Goal: Transaction & Acquisition: Book appointment/travel/reservation

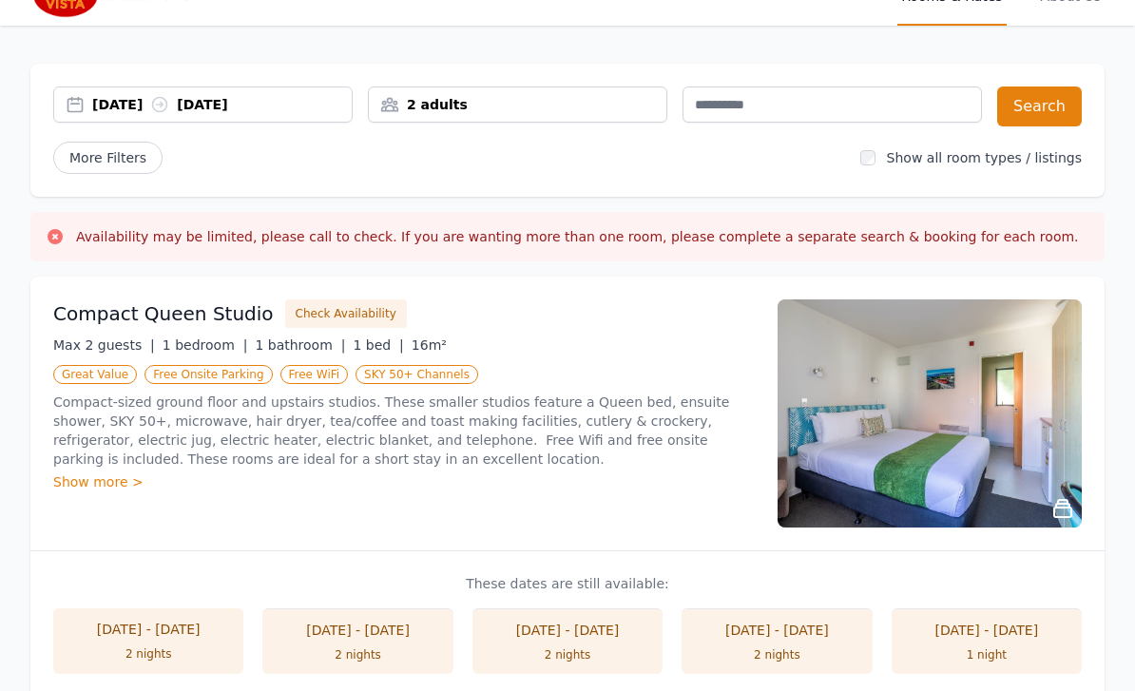
scroll to position [10, 0]
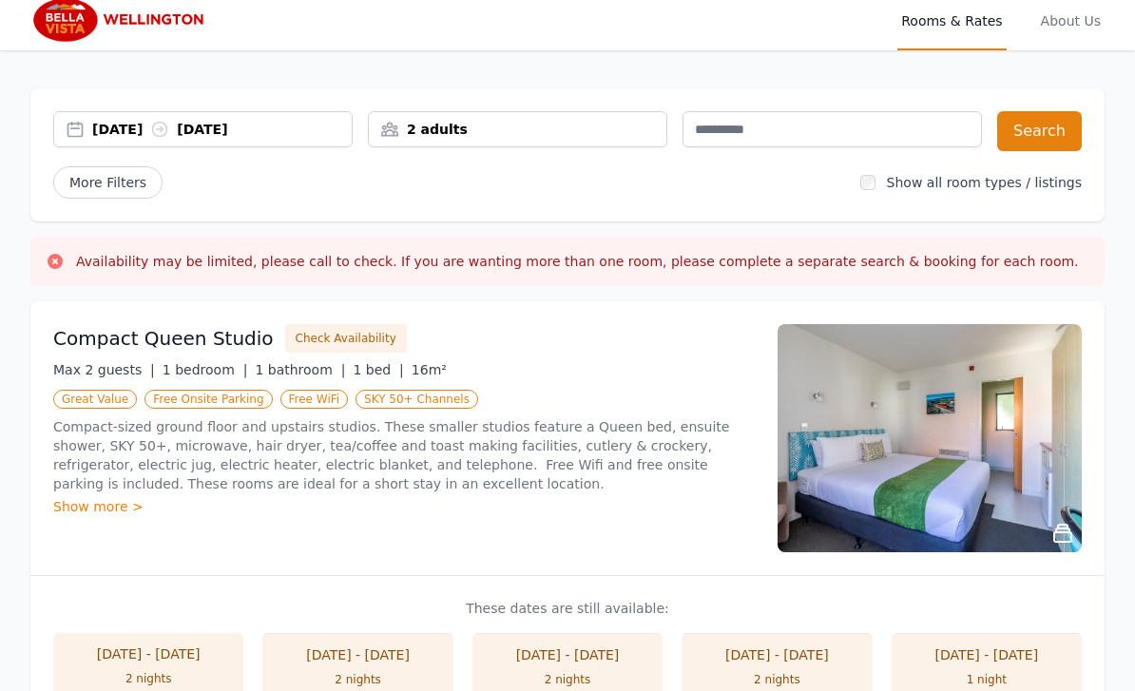
click at [235, 118] on div "[DATE] [DATE]" at bounding box center [203, 129] width 300 height 36
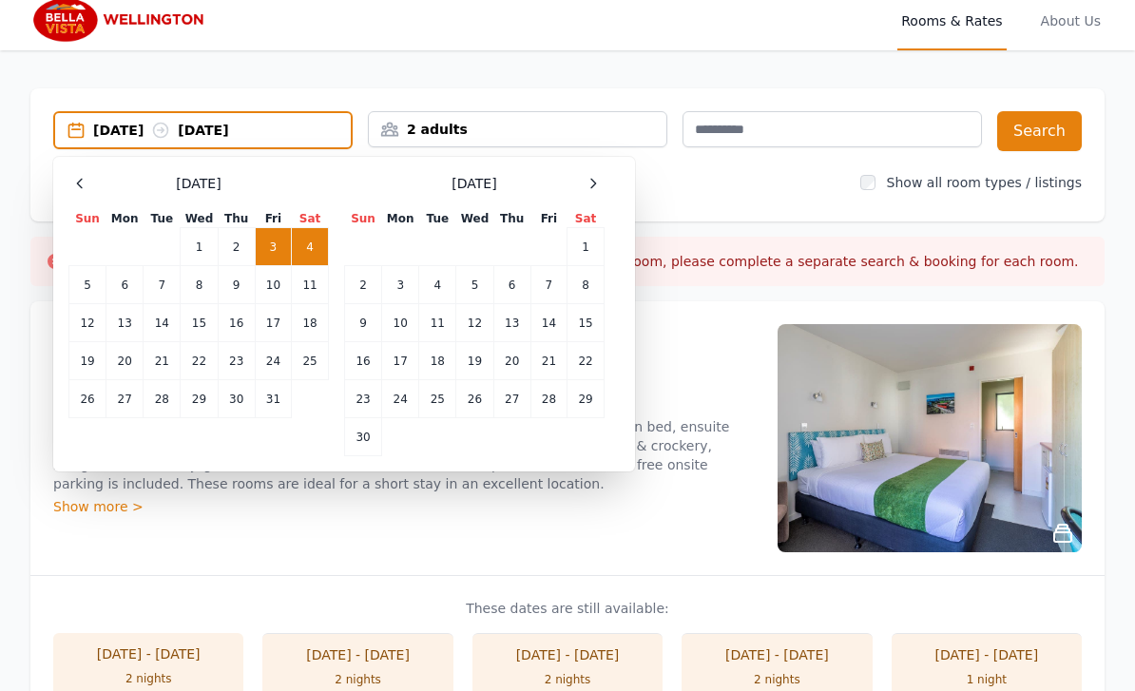
click at [595, 178] on icon at bounding box center [593, 183] width 15 height 15
click at [598, 174] on div at bounding box center [593, 183] width 23 height 23
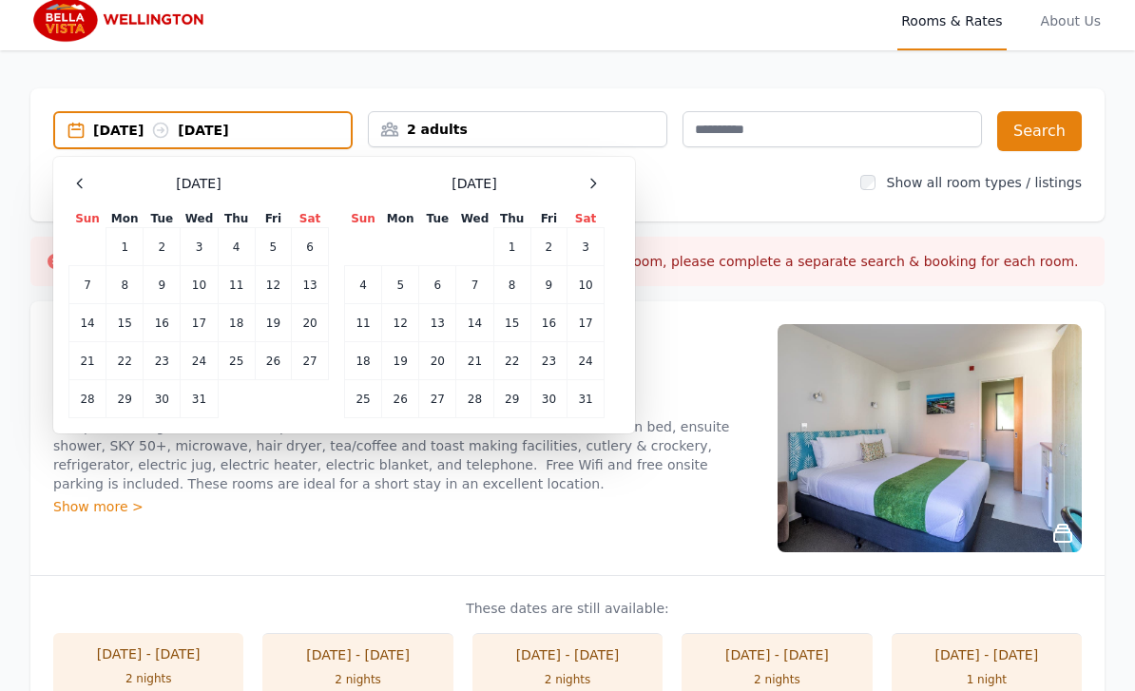
click at [603, 167] on div "Select Dates [DATE] Sun Mon Tue Wed Thu Fri Sat 1 2 3 4 5 6 7 8 9 10 11 12 13 1…" at bounding box center [344, 295] width 582 height 277
click at [603, 166] on div "Select Dates [DATE] Sun Mon Tue Wed Thu Fri Sat 1 2 3 4 5 6 7 8 9 10 11 12 13 1…" at bounding box center [344, 295] width 582 height 277
click at [597, 182] on icon at bounding box center [593, 183] width 15 height 15
click at [596, 182] on icon at bounding box center [593, 183] width 15 height 15
click at [603, 174] on span at bounding box center [593, 183] width 23 height 23
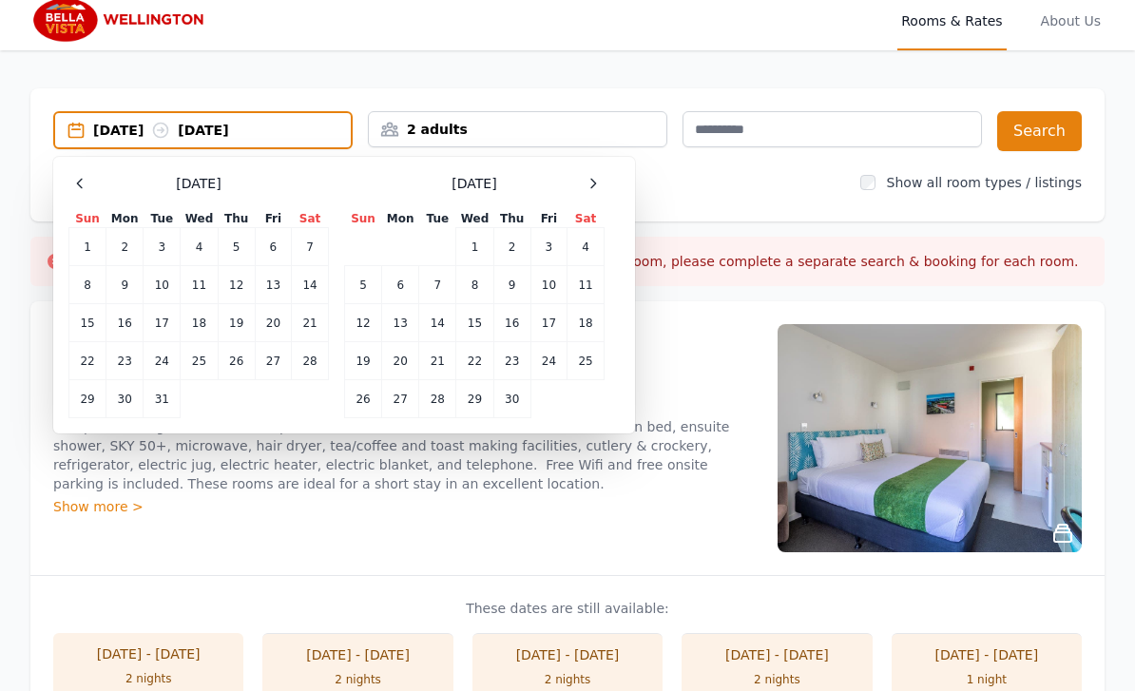
click at [554, 235] on td "3" at bounding box center [549, 247] width 36 height 38
click at [589, 242] on td "4" at bounding box center [586, 247] width 37 height 38
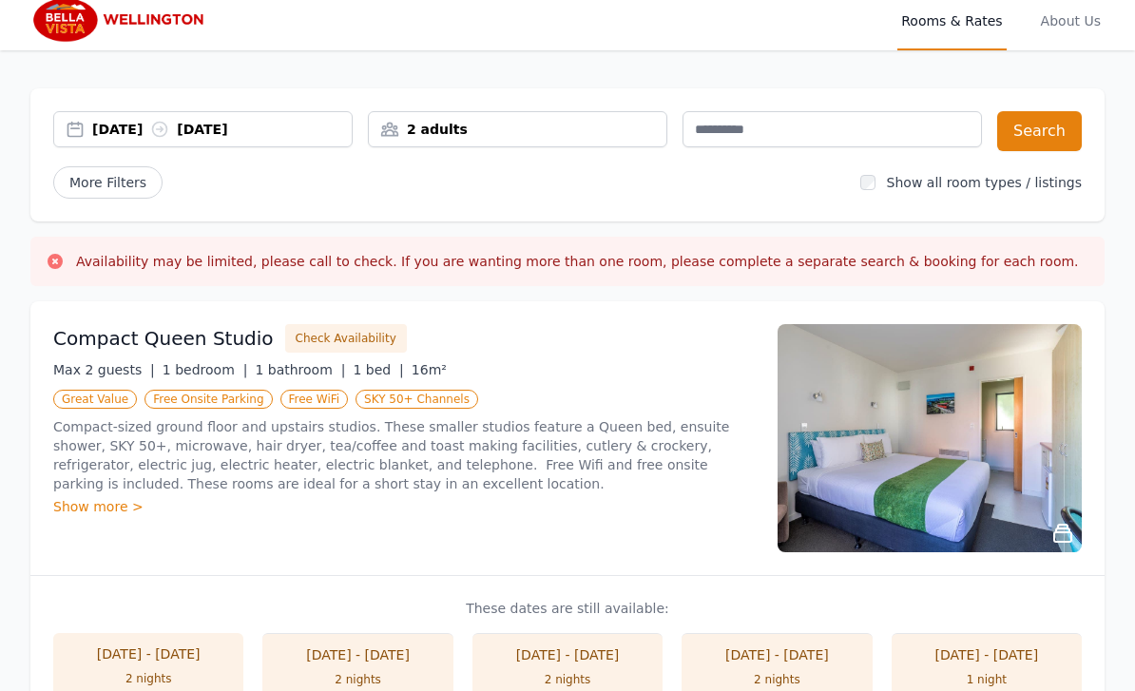
click at [1005, 137] on button "Search" at bounding box center [1039, 131] width 85 height 40
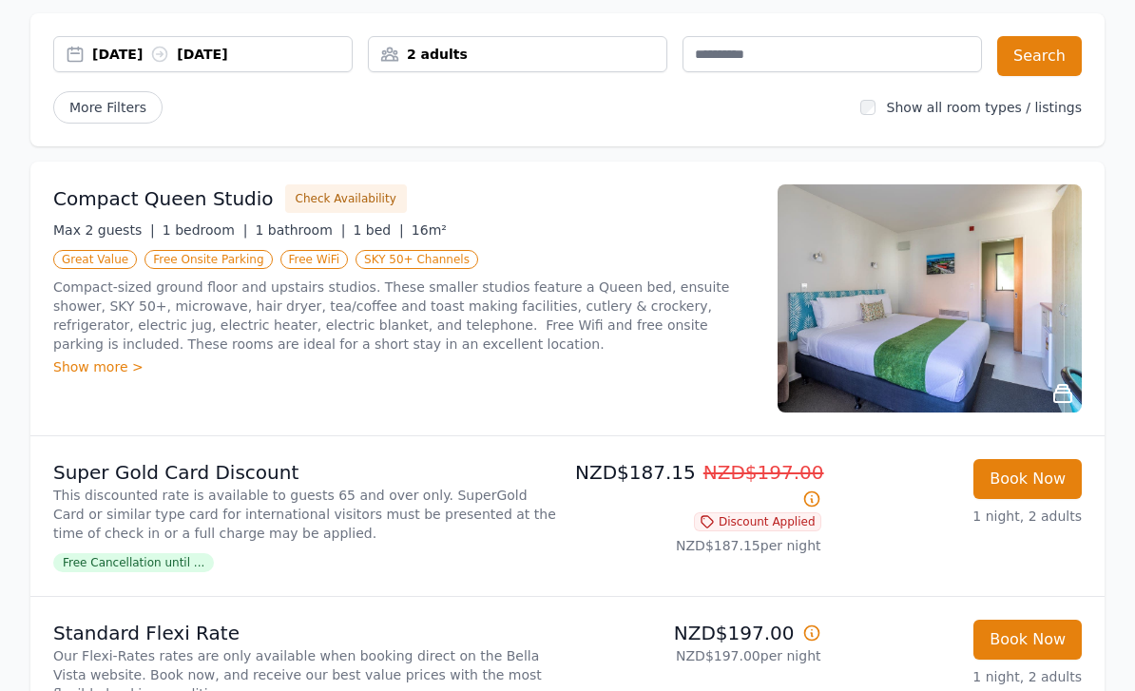
scroll to position [95, 0]
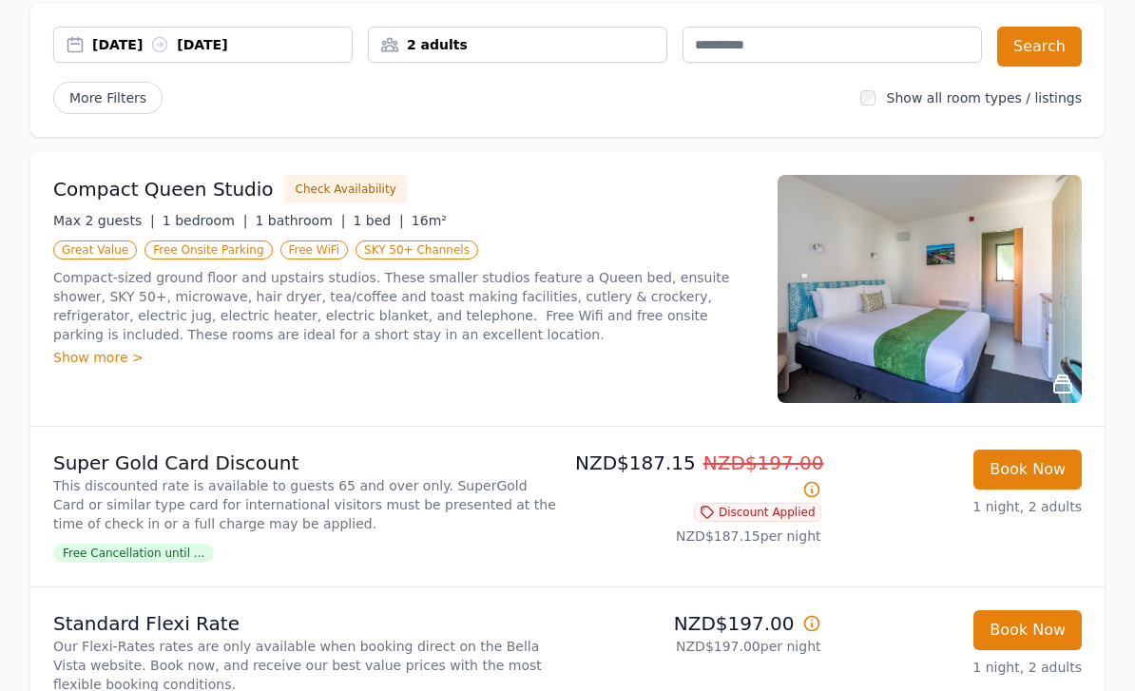
click at [972, 294] on img at bounding box center [930, 289] width 304 height 228
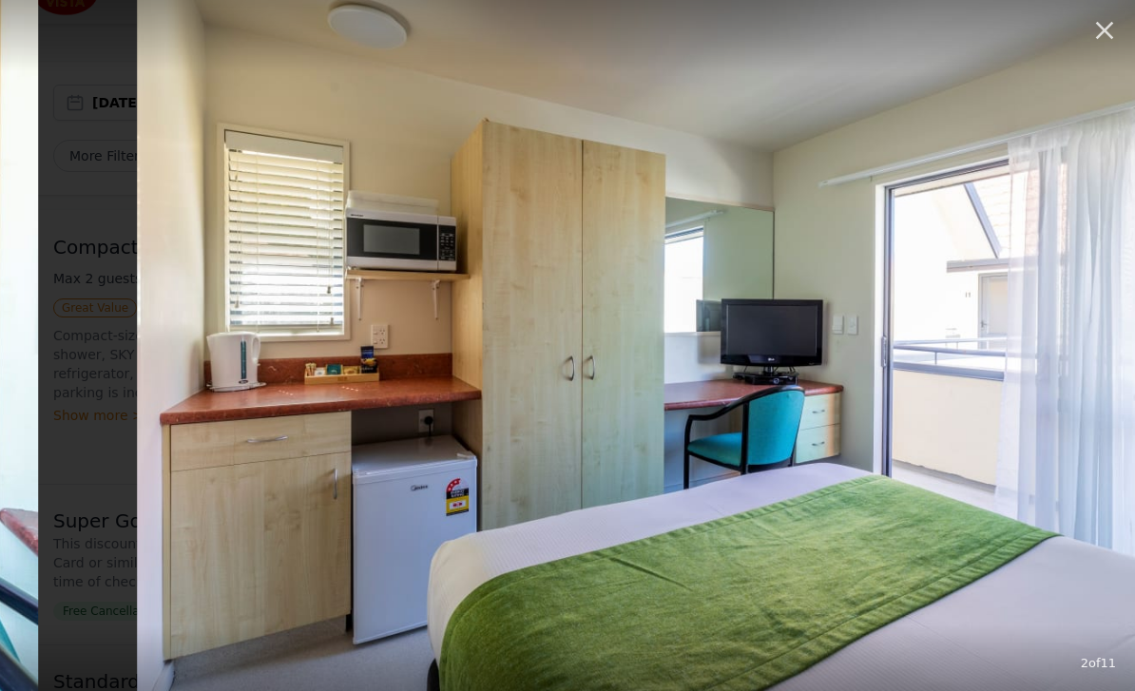
scroll to position [0, 0]
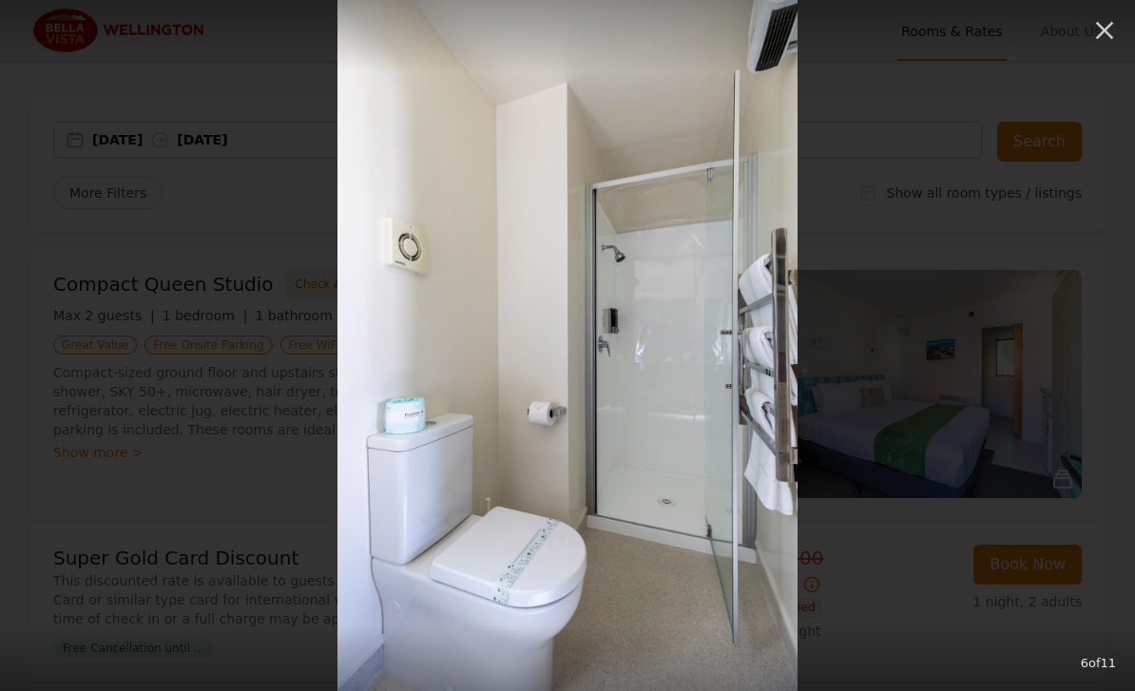
click at [1100, 24] on icon "button" at bounding box center [1105, 30] width 30 height 30
